Goal: Navigation & Orientation: Find specific page/section

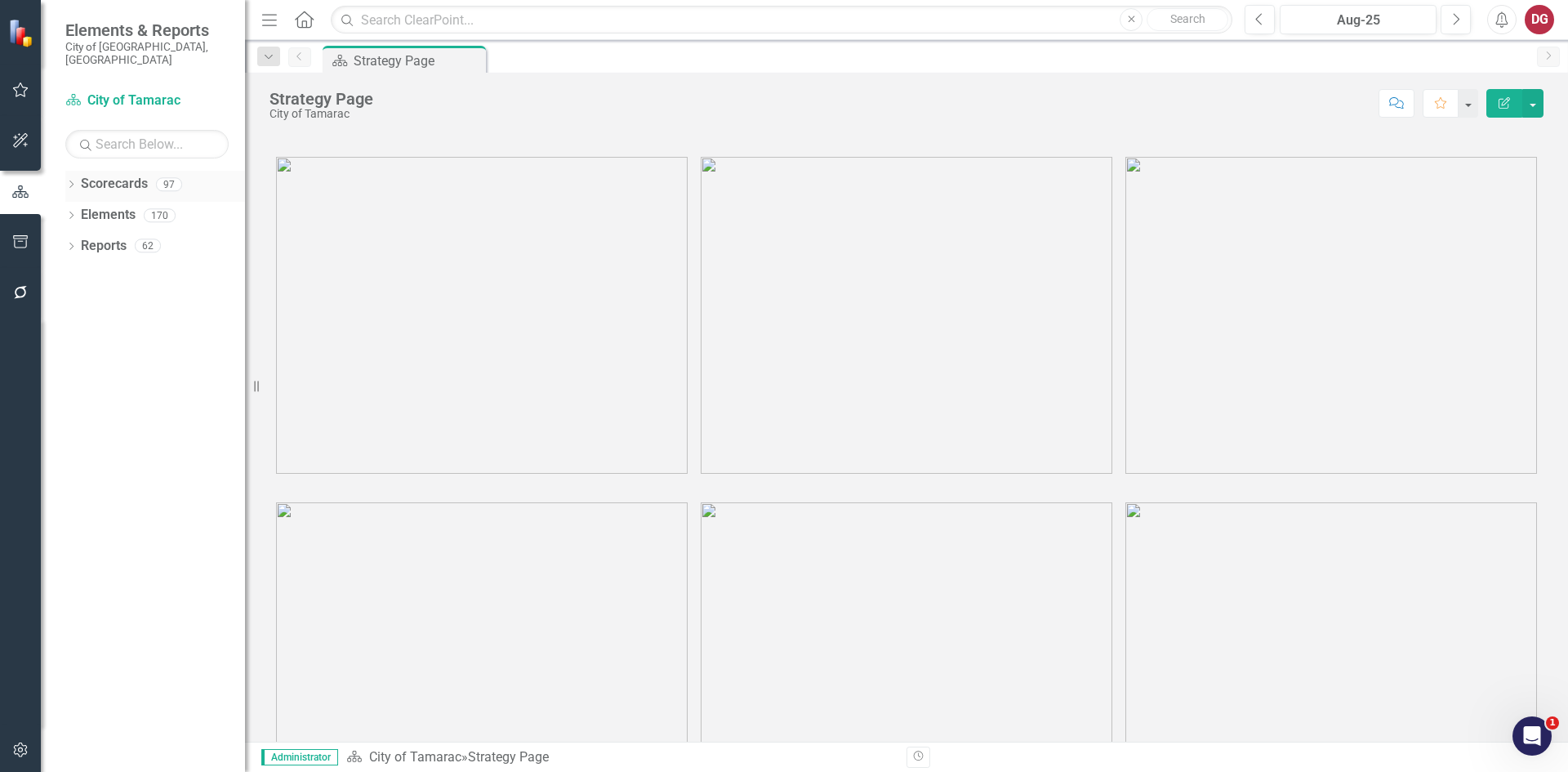
click at [77, 180] on div "Dropdown" at bounding box center [71, 187] width 11 height 14
click at [84, 209] on icon "Dropdown" at bounding box center [80, 214] width 12 height 10
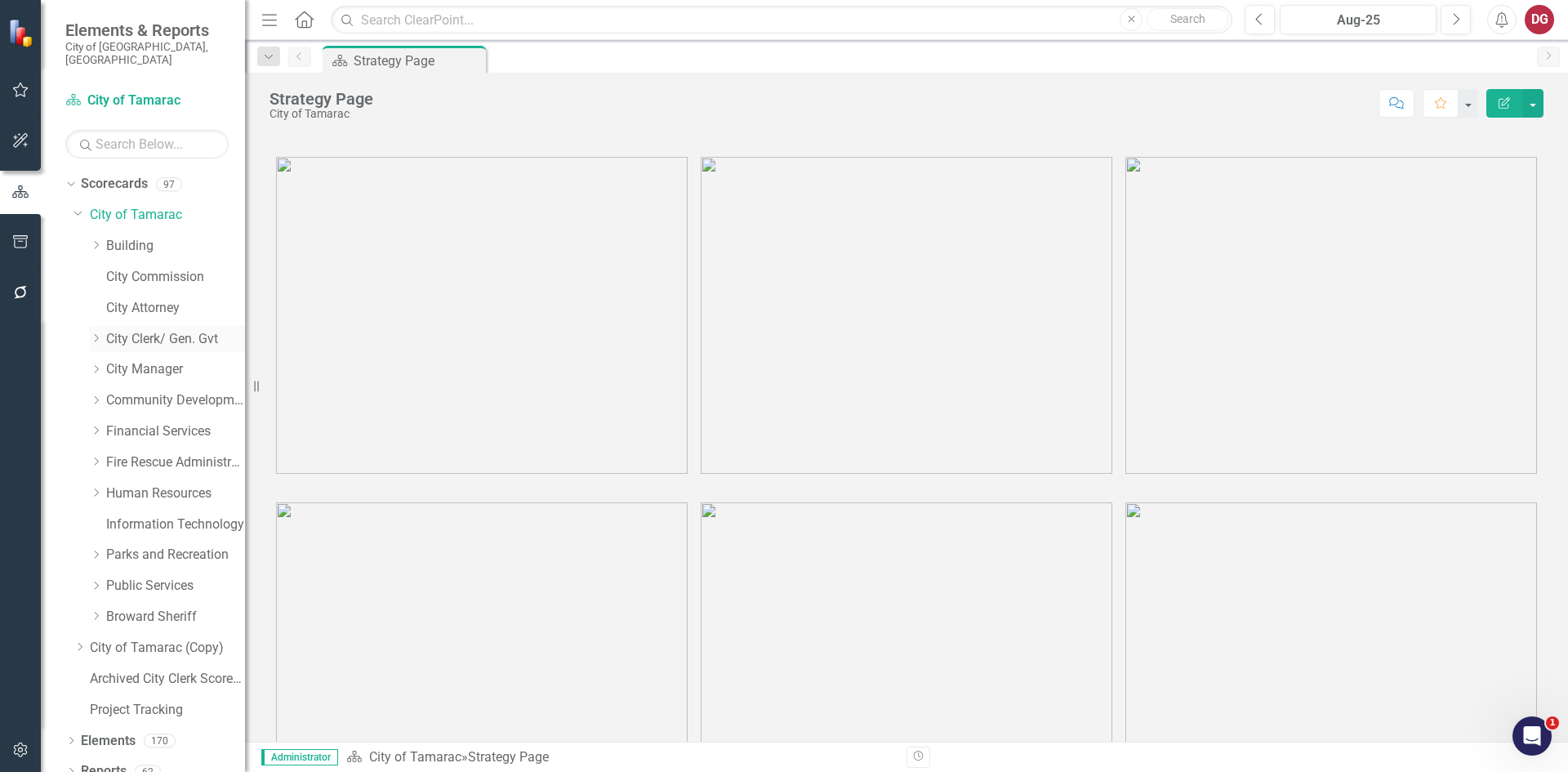
click at [97, 333] on icon "Dropdown" at bounding box center [96, 338] width 12 height 10
click at [137, 330] on link "City Clerk/ Gen. Gvt" at bounding box center [175, 339] width 139 height 19
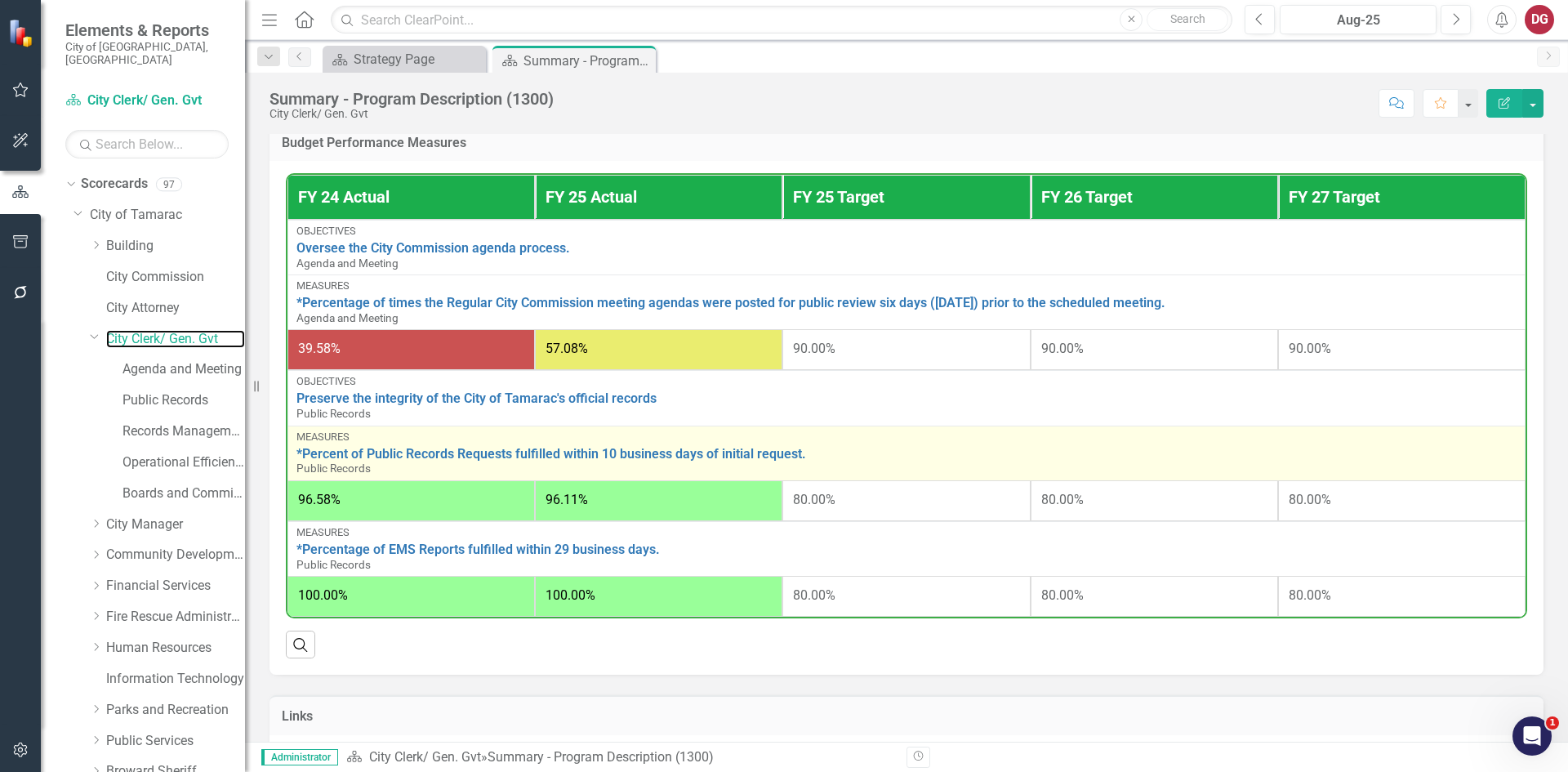
scroll to position [923, 0]
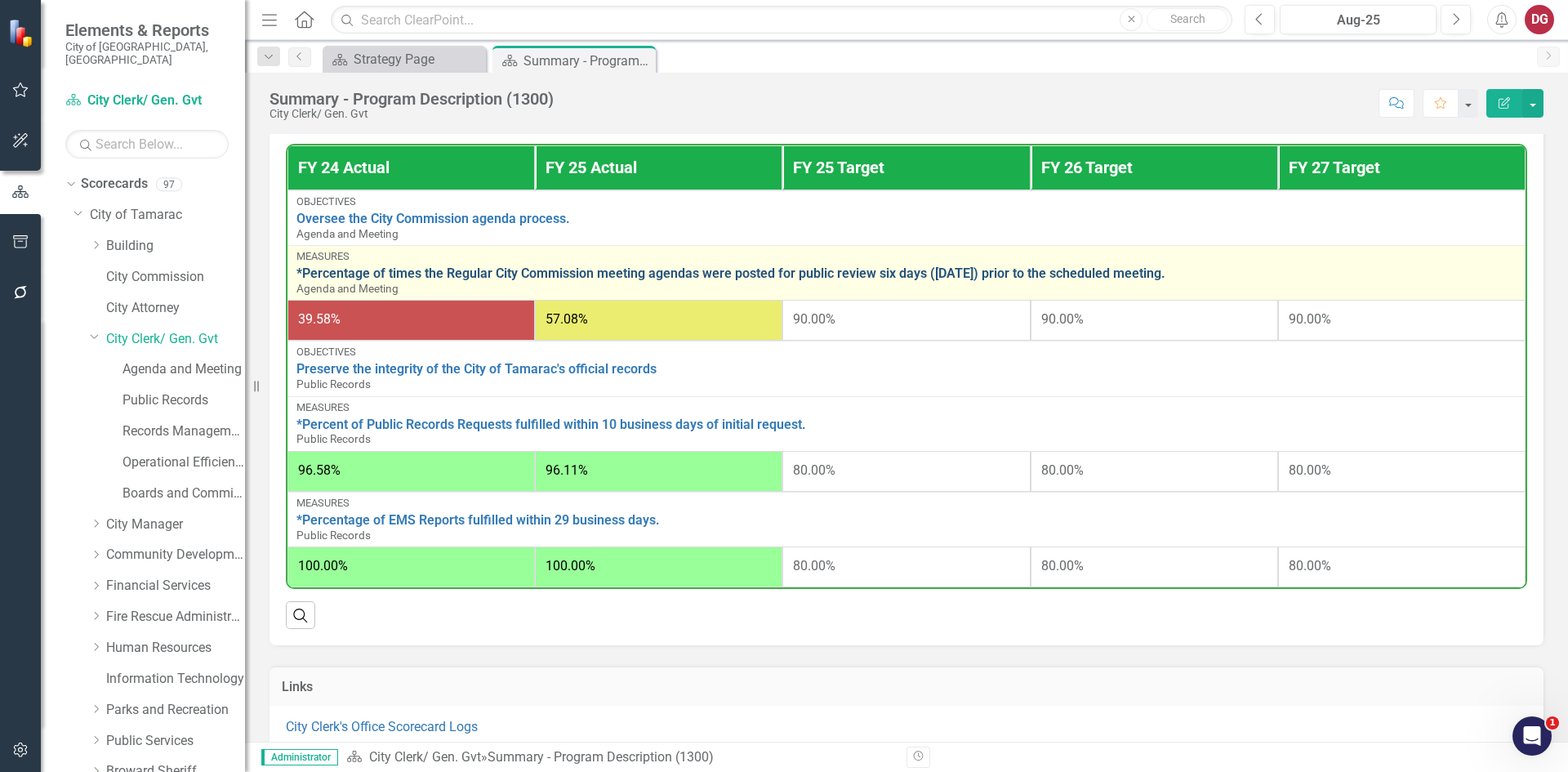
click at [327, 279] on link "*Percentage of times the Regular City Commission meeting agendas were posted fo…" at bounding box center [907, 273] width 1221 height 15
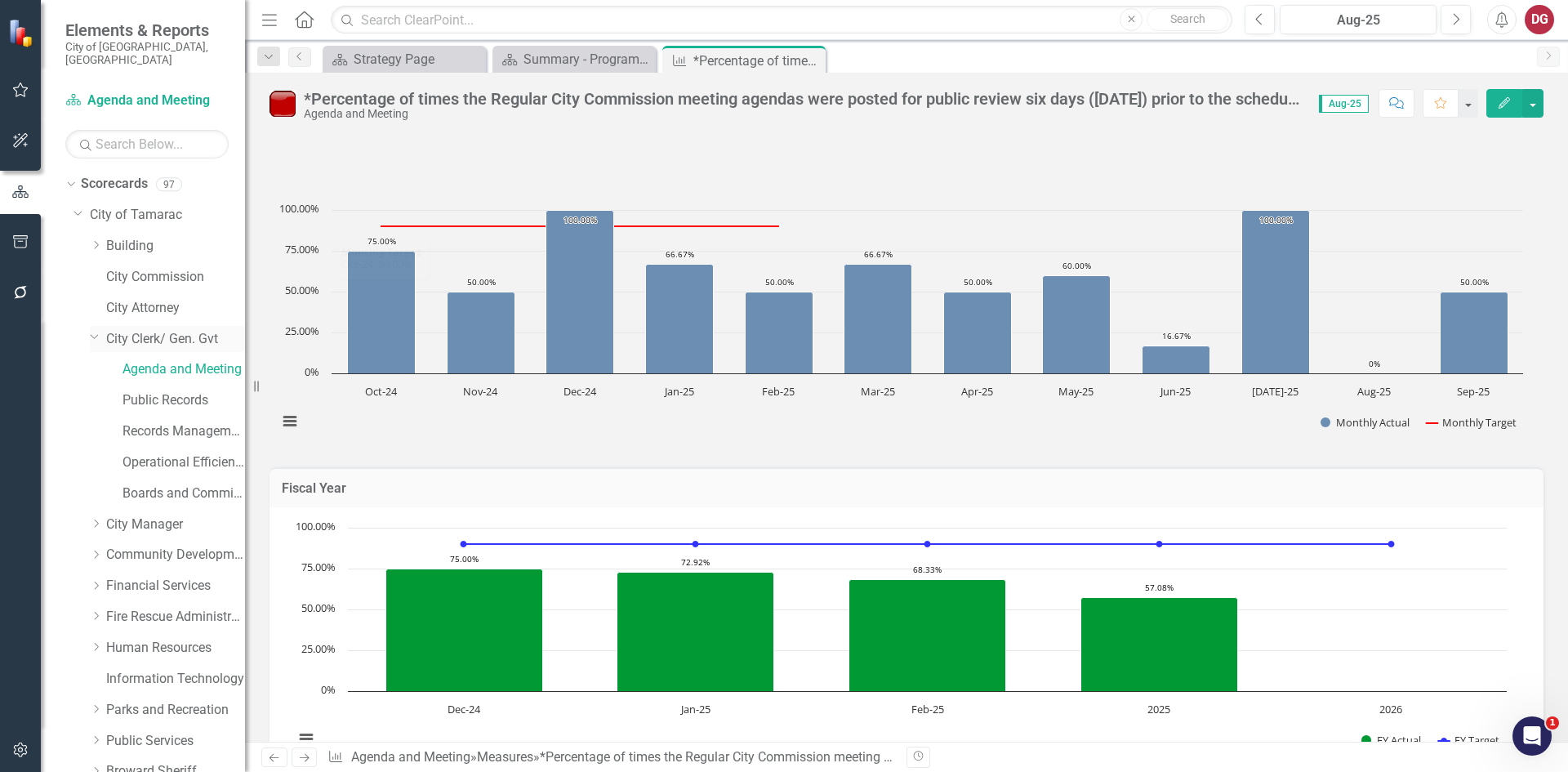
click at [142, 330] on link "City Clerk/ Gen. Gvt" at bounding box center [175, 339] width 139 height 19
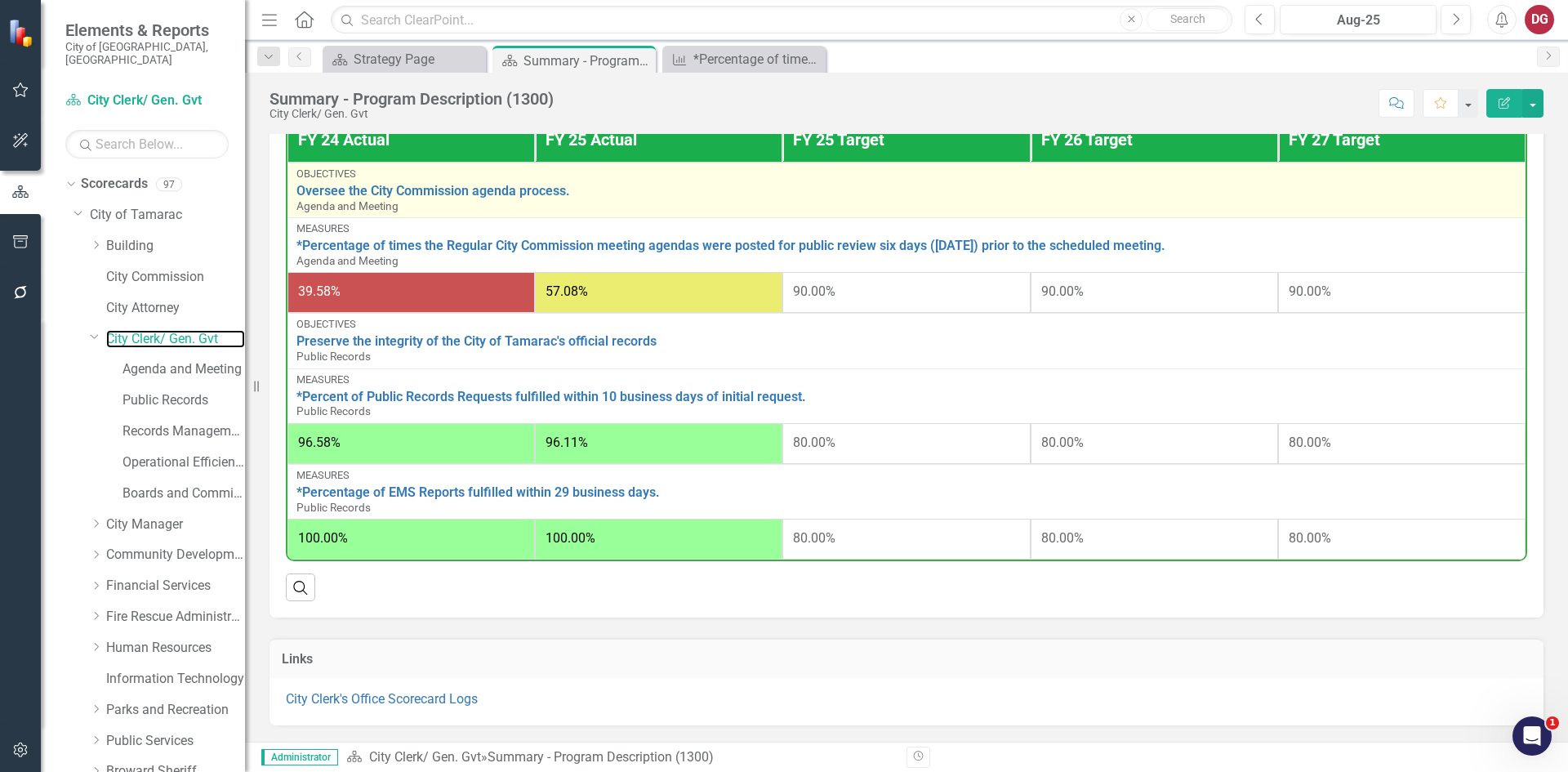
scroll to position [971, 0]
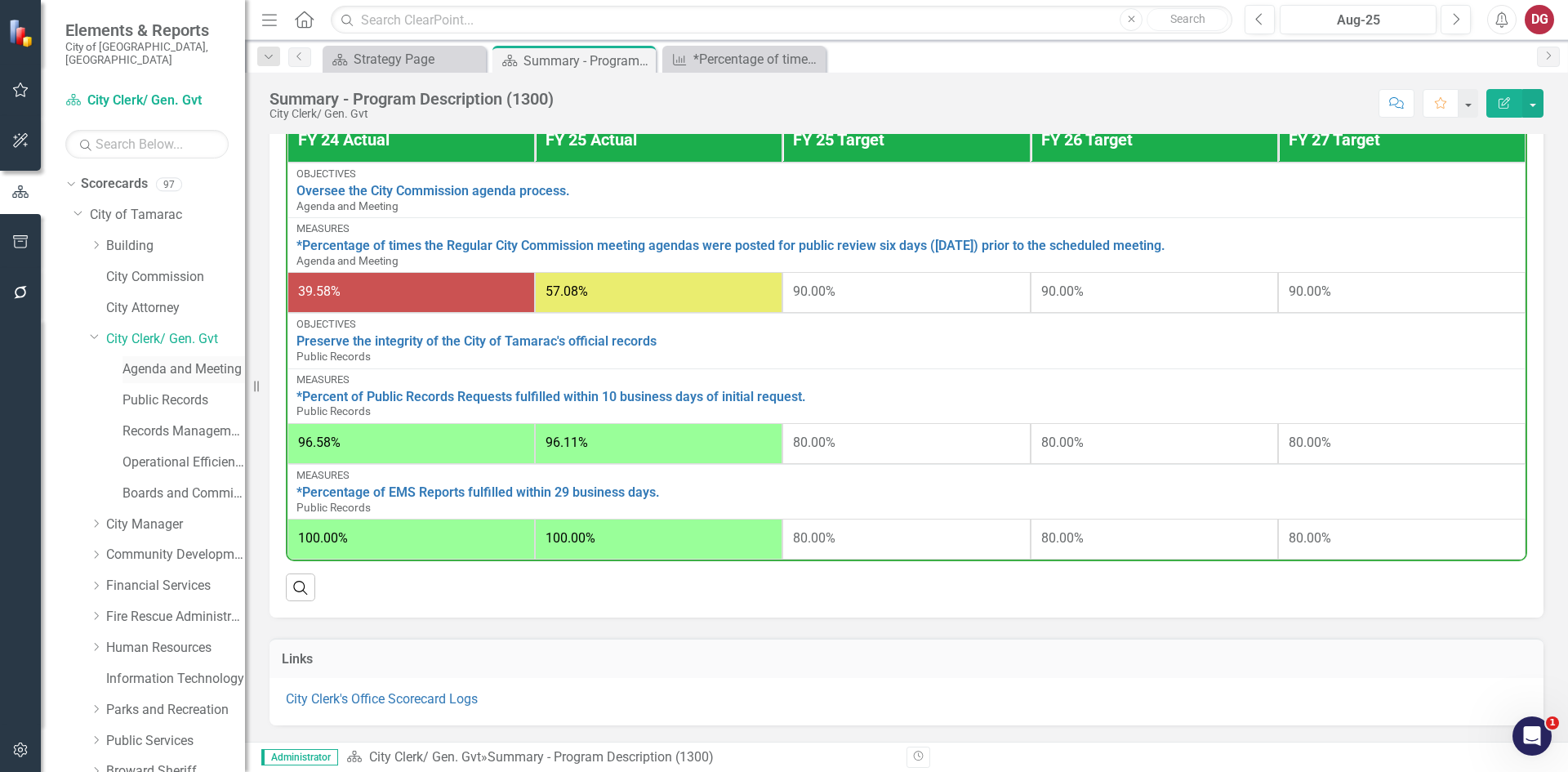
click at [182, 363] on link "Agenda and Meeting" at bounding box center [184, 369] width 123 height 19
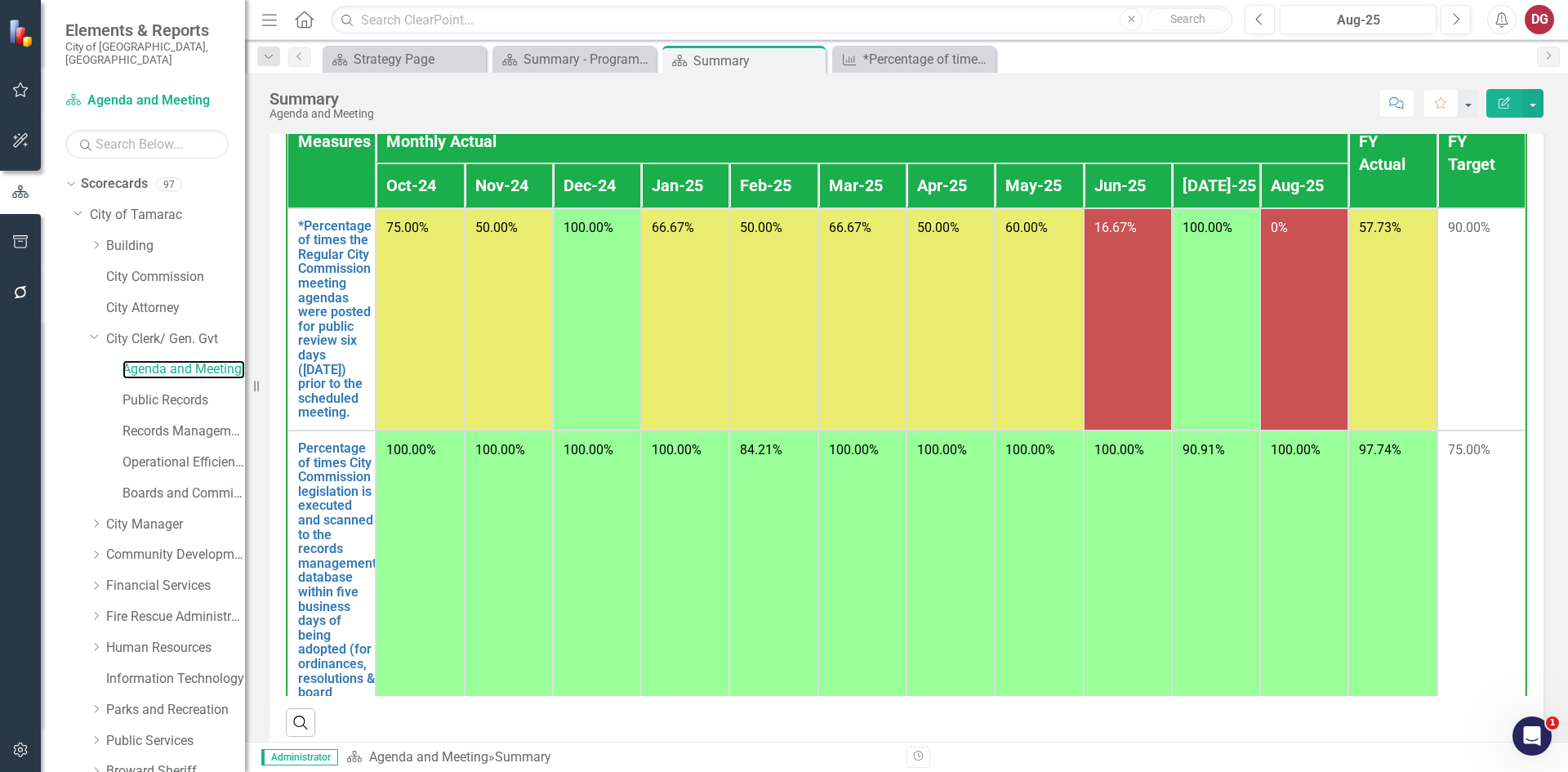
scroll to position [327, 0]
